Goal: Check status: Check status

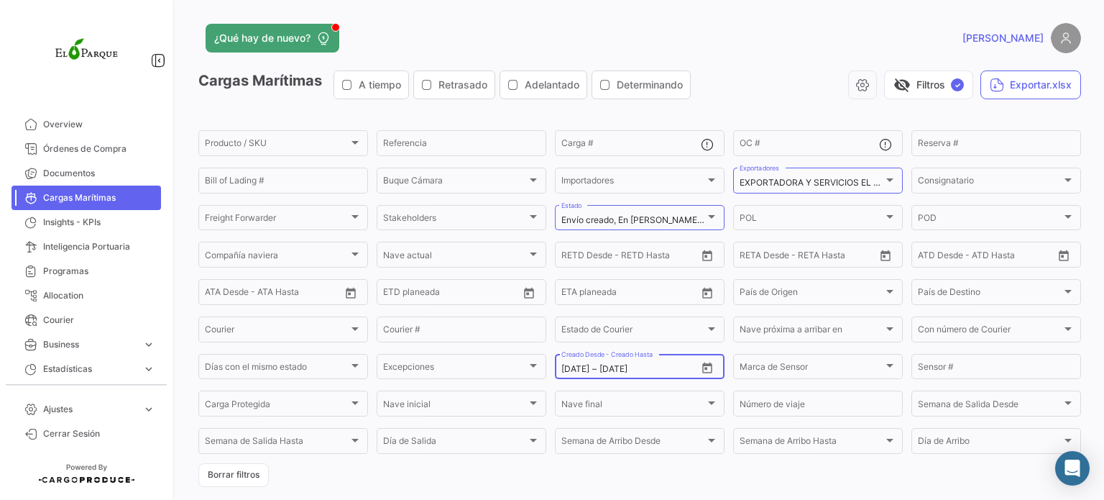
click at [702, 364] on icon "Open calendar" at bounding box center [707, 367] width 10 height 11
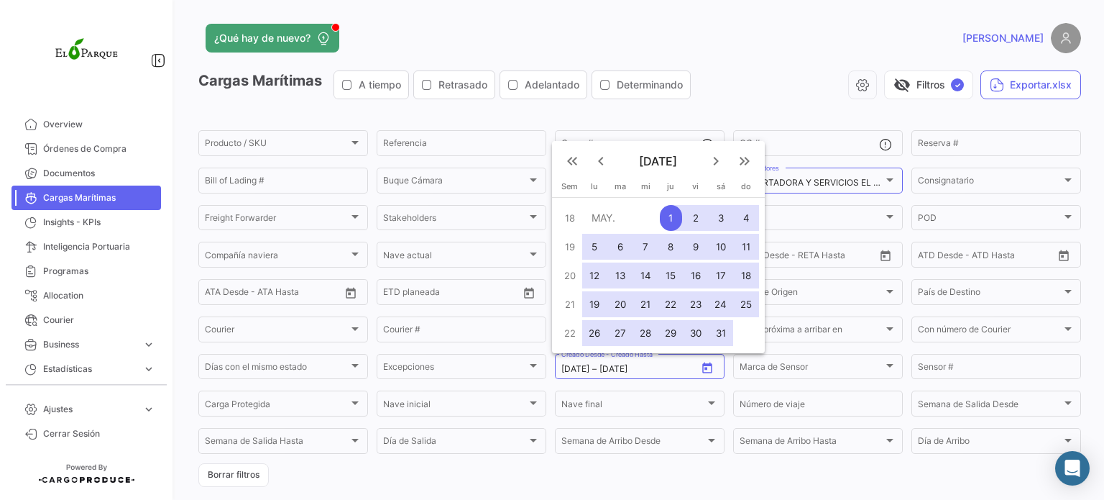
click at [668, 212] on div "1" at bounding box center [671, 218] width 22 height 26
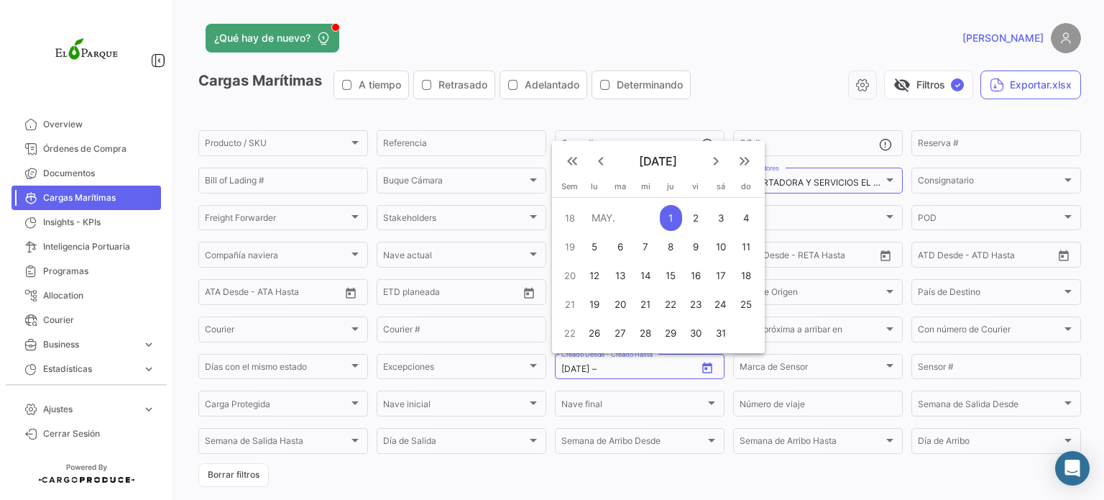
click at [720, 160] on mat-icon "keyboard_arrow_right" at bounding box center [715, 160] width 17 height 17
click at [713, 140] on mat-icon "keyboard_arrow_right" at bounding box center [715, 132] width 17 height 17
click at [716, 170] on mat-icon "keyboard_arrow_right" at bounding box center [715, 160] width 17 height 17
click at [716, 137] on mat-icon "keyboard_arrow_right" at bounding box center [715, 132] width 17 height 17
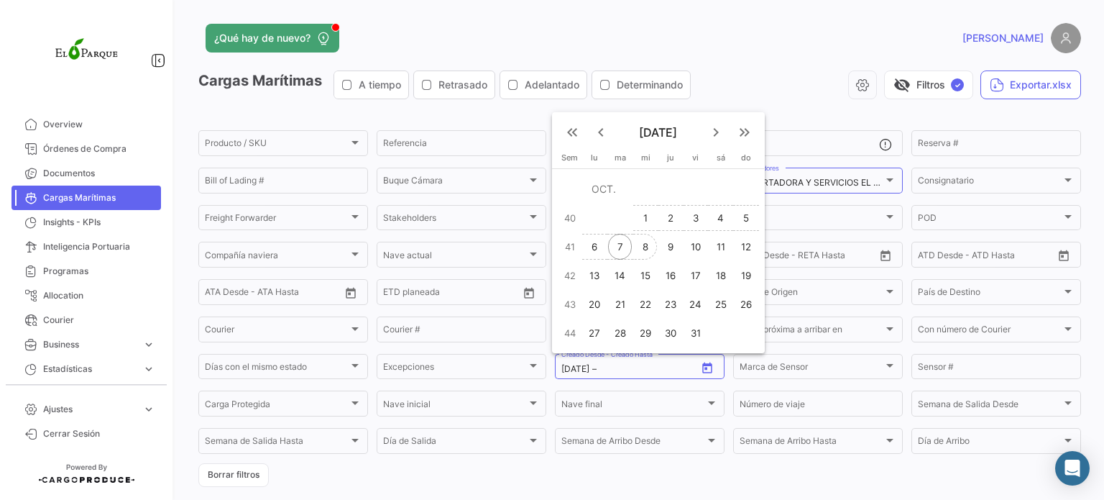
click at [638, 244] on div "8" at bounding box center [645, 247] width 23 height 26
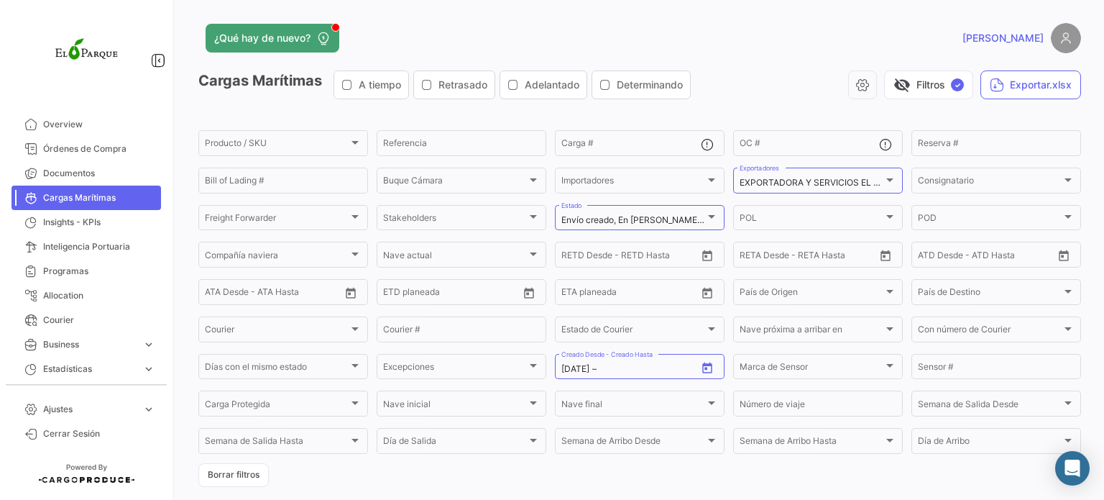
type input "[DATE]"
click at [741, 77] on div "visibility_off Filtros ✓ Exportar.xlsx" at bounding box center [891, 84] width 379 height 29
click at [1011, 79] on button "Exportar.xlsx" at bounding box center [1030, 84] width 101 height 29
click at [618, 178] on div "Importadores" at bounding box center [633, 183] width 144 height 10
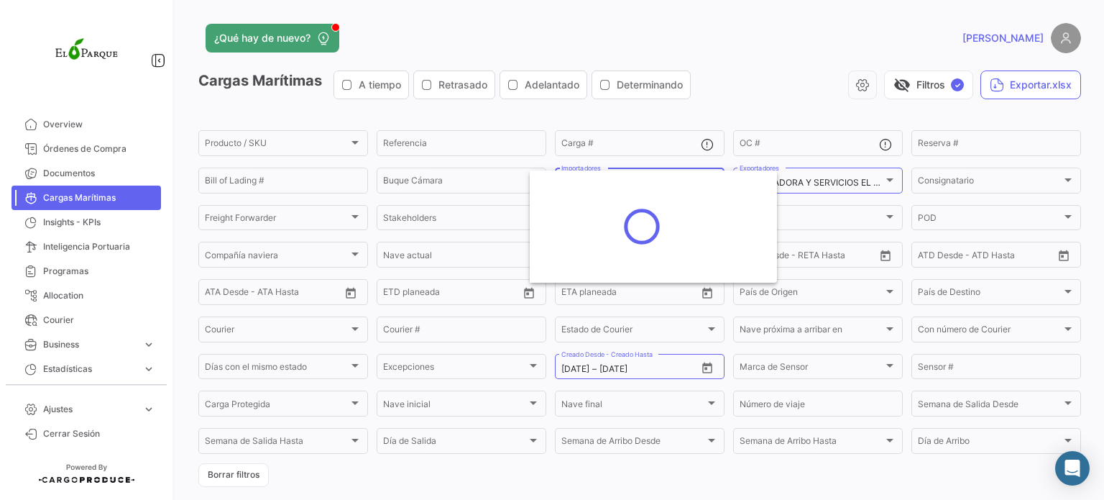
click at [623, 149] on div at bounding box center [552, 250] width 1104 height 500
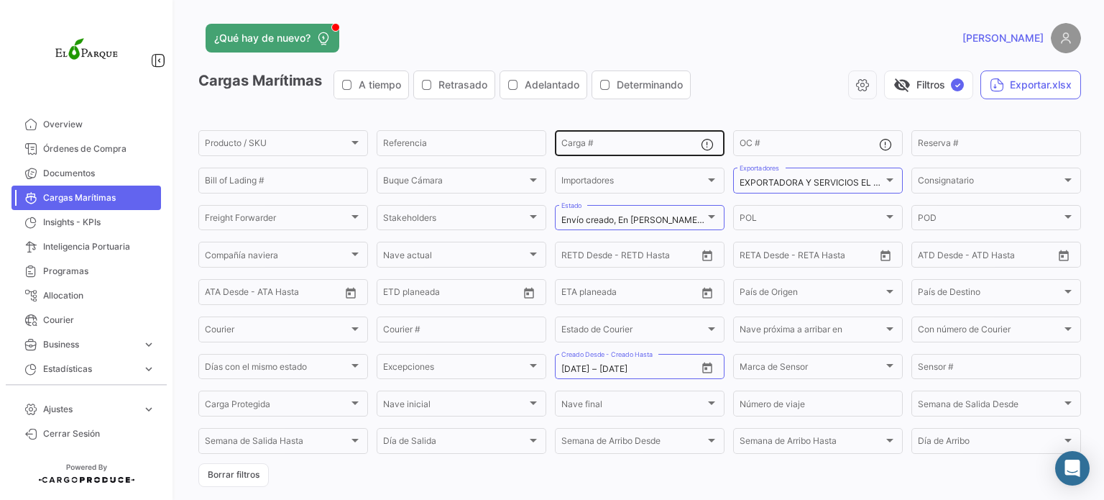
click at [625, 146] on input "Carga #" at bounding box center [630, 145] width 139 height 10
paste input "BMOU9884780"
click at [684, 109] on div "Cargas Marítimas A tiempo Retrasado Adelantado Determinando visibility_off Filt…" at bounding box center [639, 90] width 883 height 40
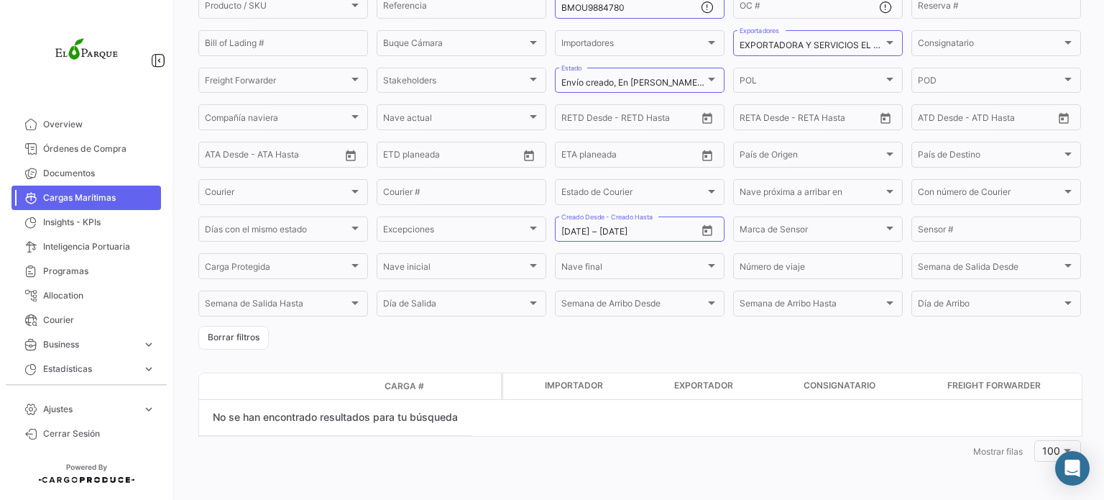
scroll to position [68, 0]
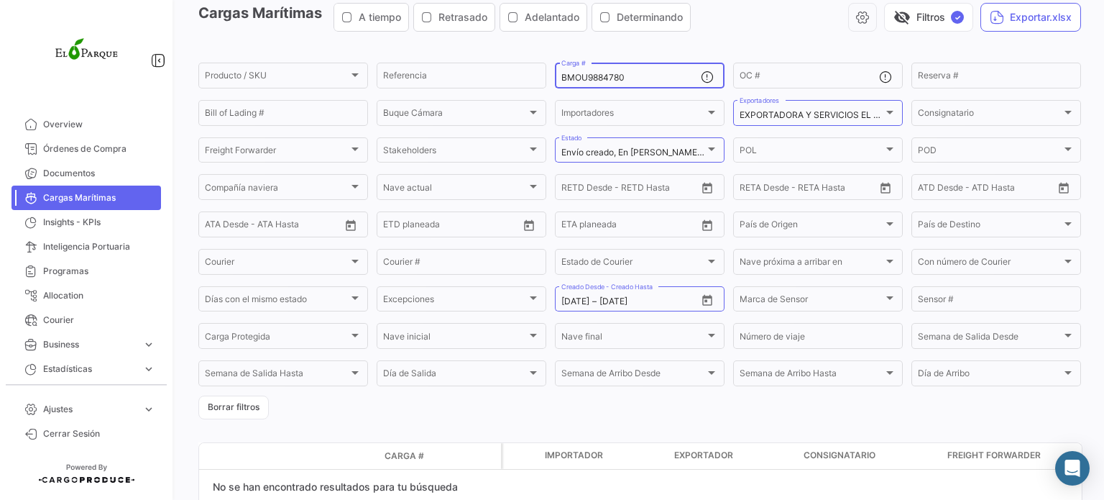
click at [643, 83] on input "BMOU9884780" at bounding box center [630, 78] width 139 height 10
paste input "CGMU7028698"
type input "CGMU7028698"
click at [722, 45] on app-list-header "Cargas Marítimas A tiempo Retrasado Adelantado Determinando visibility_off Filt…" at bounding box center [639, 211] width 883 height 416
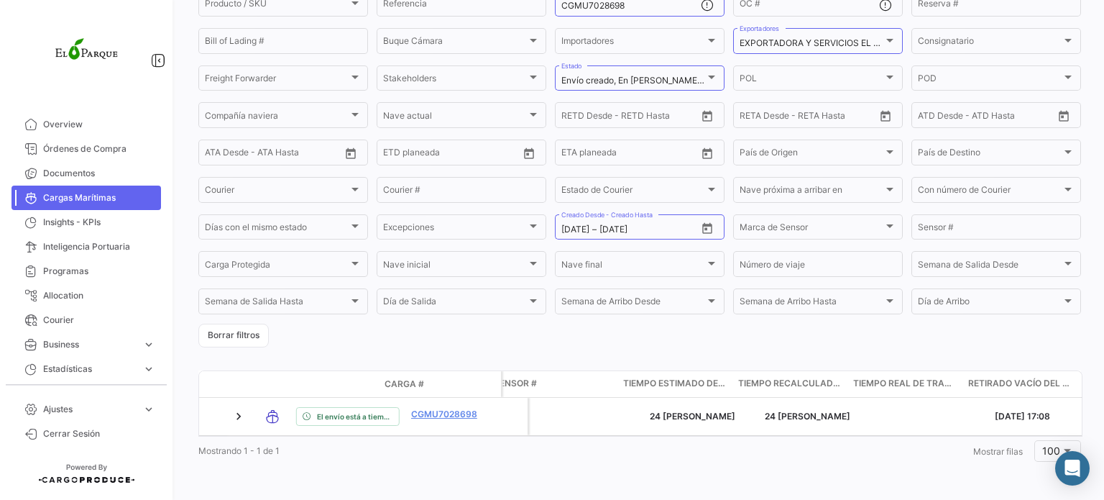
scroll to position [0, 4511]
